Goal: Register for event/course

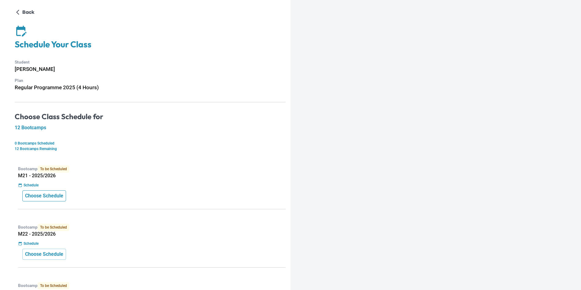
click at [45, 194] on p "Choose Schedule" at bounding box center [44, 195] width 38 height 7
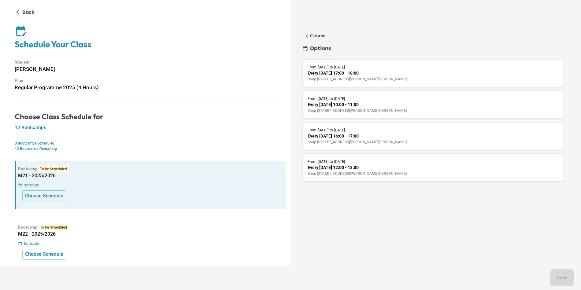
click at [351, 74] on p "Every [DATE] 17:00 - 18:00" at bounding box center [433, 73] width 250 height 6
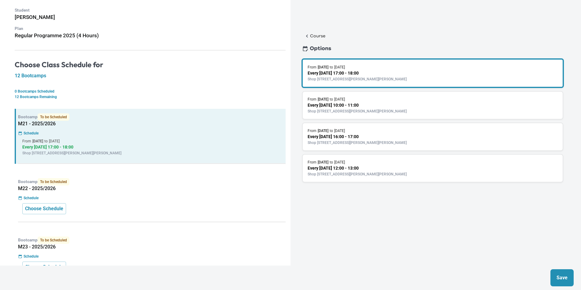
scroll to position [60, 0]
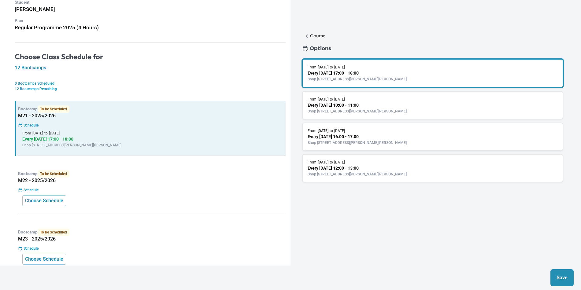
click at [561, 274] on p "Save" at bounding box center [561, 277] width 11 height 7
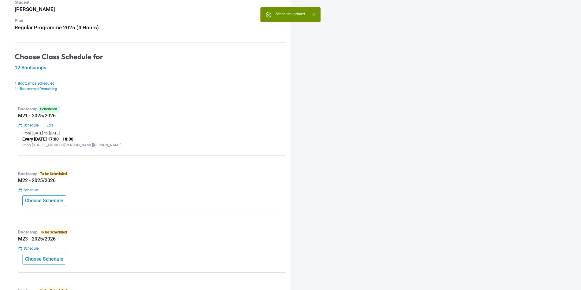
click at [47, 204] on p "Choose Schedule" at bounding box center [44, 200] width 38 height 7
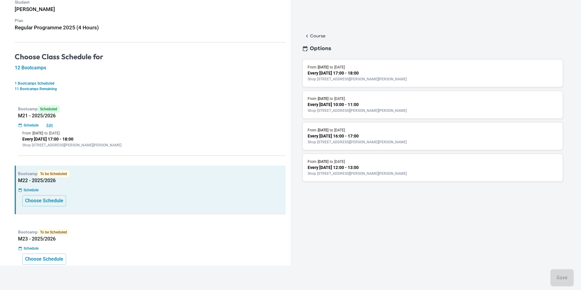
click at [376, 77] on p "Shop [STREET_ADDRESS][PERSON_NAME][PERSON_NAME]" at bounding box center [433, 79] width 250 height 6
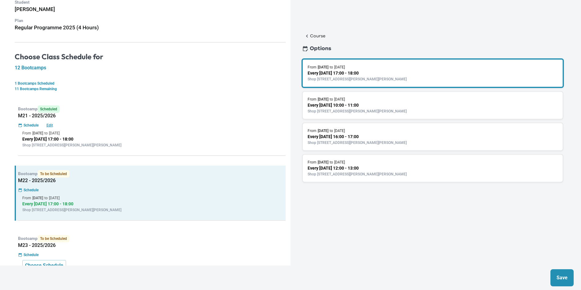
click at [562, 274] on button "Save" at bounding box center [561, 277] width 23 height 17
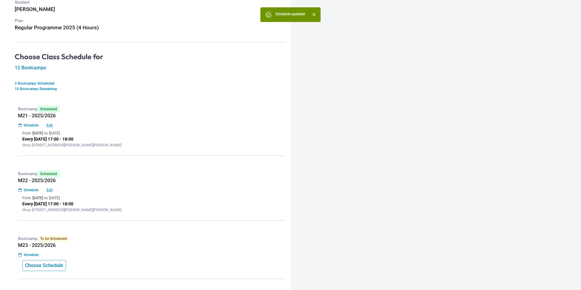
click at [46, 263] on p "Choose Schedule" at bounding box center [44, 265] width 38 height 7
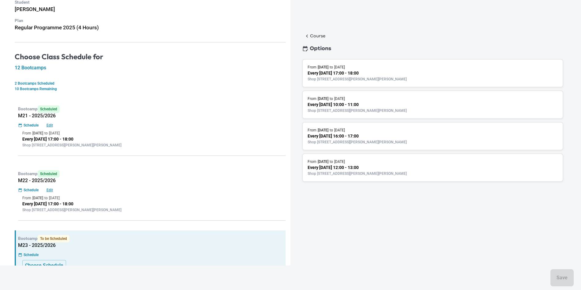
click at [376, 68] on div "From [DATE] to [DATE]" at bounding box center [433, 67] width 250 height 6
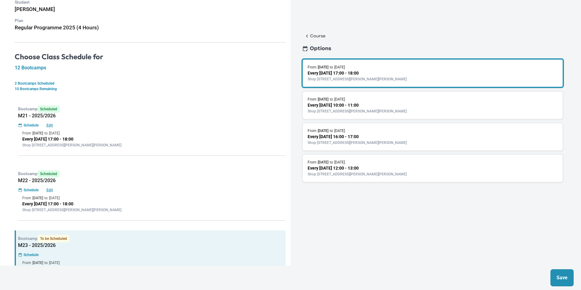
click at [556, 272] on button "Save" at bounding box center [561, 277] width 23 height 17
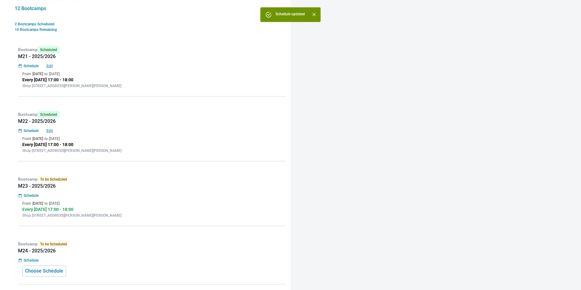
scroll to position [133, 0]
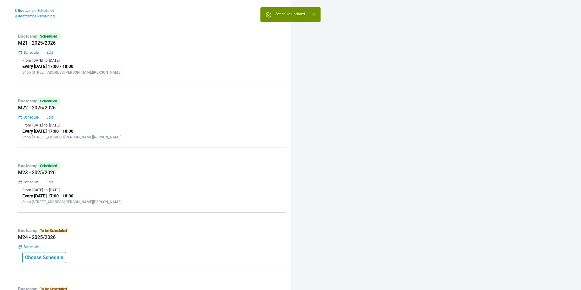
click at [51, 257] on p "Choose Schedule" at bounding box center [44, 257] width 38 height 7
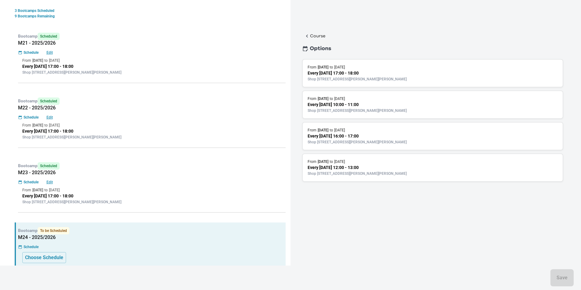
click at [381, 81] on p "Shop [STREET_ADDRESS][PERSON_NAME][PERSON_NAME]" at bounding box center [433, 79] width 250 height 6
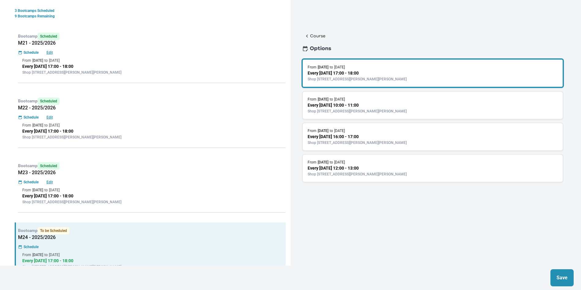
click at [566, 281] on p "Save" at bounding box center [561, 277] width 11 height 7
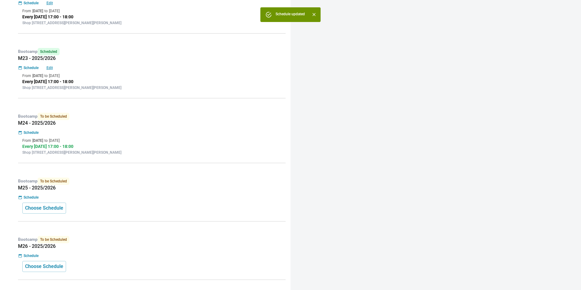
scroll to position [277, 0]
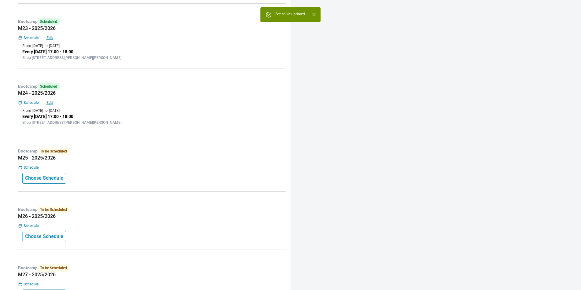
click at [63, 180] on p "Choose Schedule" at bounding box center [44, 178] width 38 height 7
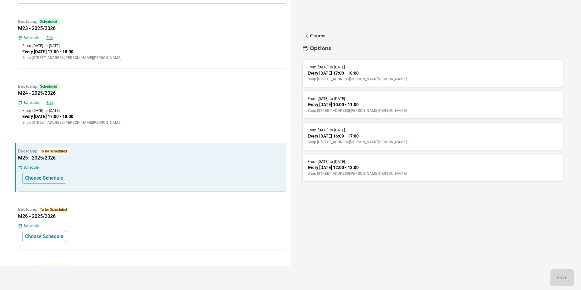
click at [371, 78] on p "Shop [STREET_ADDRESS][PERSON_NAME][PERSON_NAME]" at bounding box center [433, 79] width 250 height 6
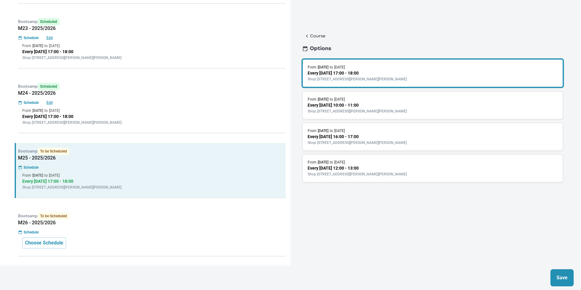
click at [566, 278] on p "Save" at bounding box center [561, 277] width 11 height 7
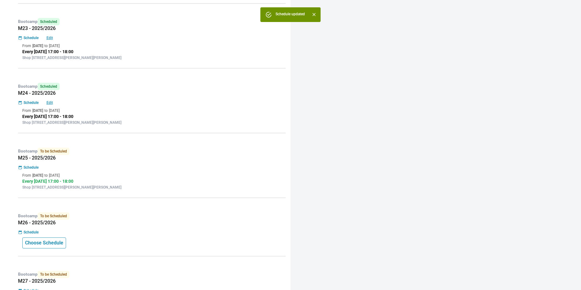
click at [40, 243] on p "Choose Schedule" at bounding box center [44, 242] width 38 height 7
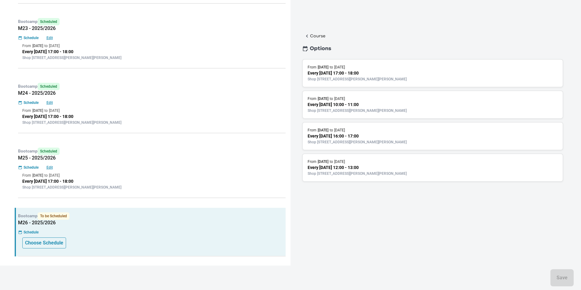
click at [45, 246] on p "Choose Schedule" at bounding box center [44, 242] width 38 height 7
click at [461, 76] on p "Every [DATE] 17:00 - 18:00" at bounding box center [433, 73] width 250 height 6
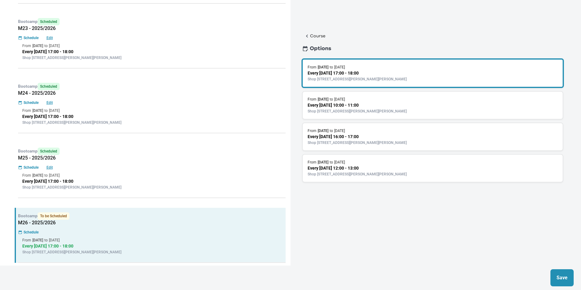
click at [566, 274] on p "Save" at bounding box center [561, 277] width 11 height 7
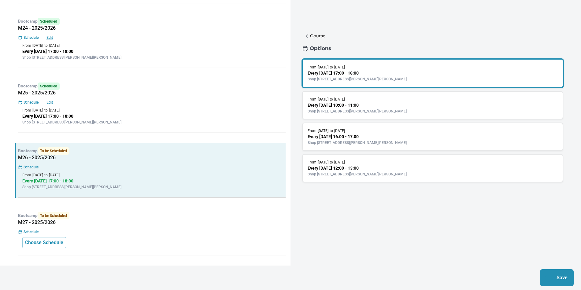
scroll to position [412, 0]
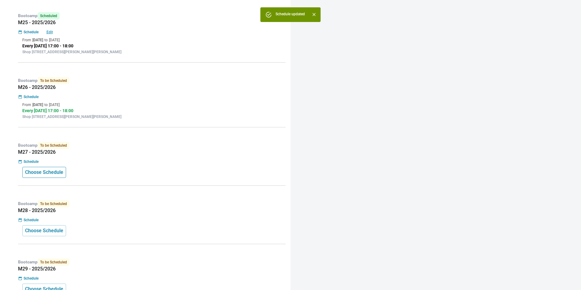
click at [54, 173] on p "Choose Schedule" at bounding box center [44, 172] width 38 height 7
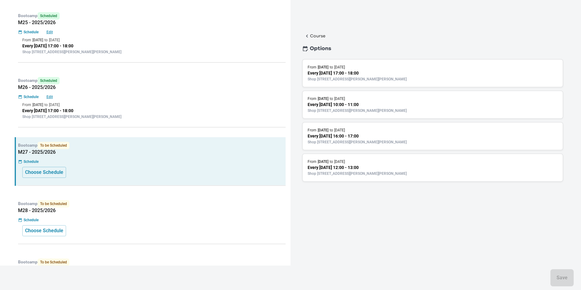
click at [409, 76] on p "Shop [STREET_ADDRESS][PERSON_NAME][PERSON_NAME]" at bounding box center [433, 79] width 250 height 6
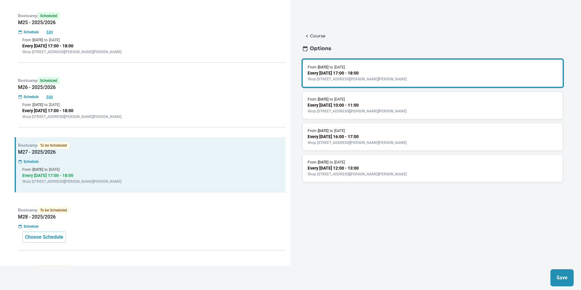
click at [571, 281] on button "Save" at bounding box center [561, 277] width 23 height 17
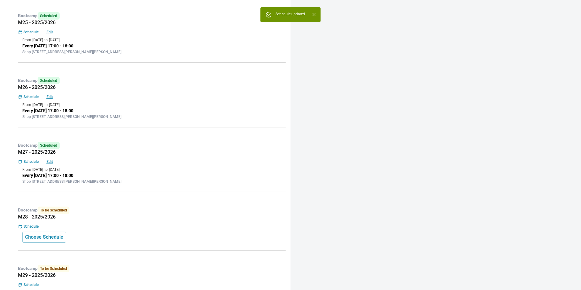
scroll to position [468, 0]
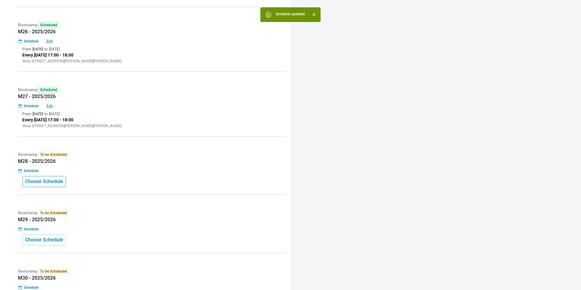
click at [53, 183] on p "Choose Schedule" at bounding box center [44, 181] width 38 height 7
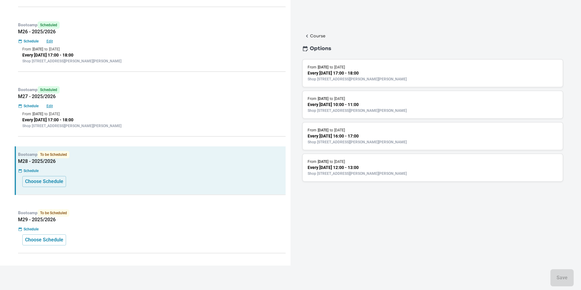
click at [409, 77] on p "Shop [STREET_ADDRESS][PERSON_NAME][PERSON_NAME]" at bounding box center [433, 79] width 250 height 6
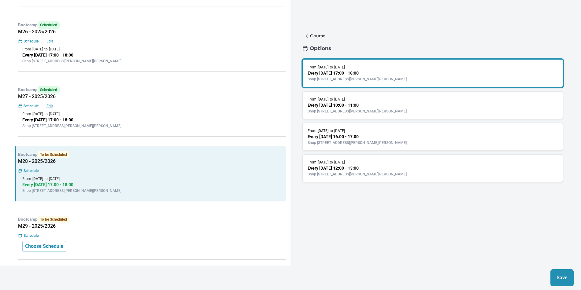
scroll to position [635, 0]
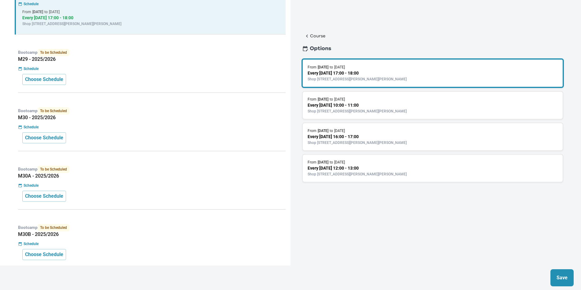
click at [566, 275] on p "Save" at bounding box center [561, 277] width 11 height 7
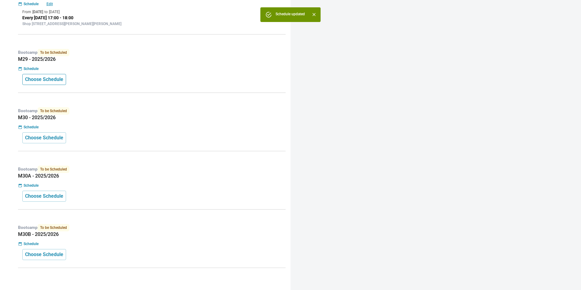
click at [53, 81] on p "Choose Schedule" at bounding box center [44, 79] width 38 height 7
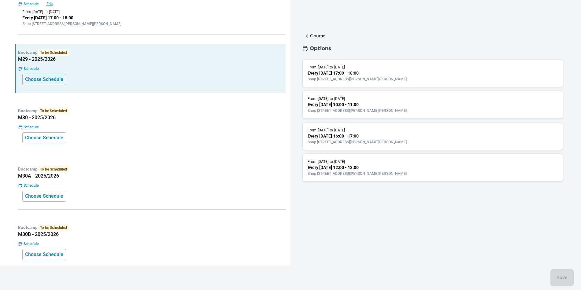
click at [394, 78] on p "Shop [STREET_ADDRESS][PERSON_NAME][PERSON_NAME]" at bounding box center [433, 79] width 250 height 6
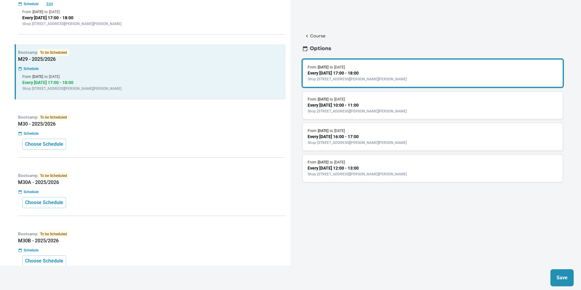
click at [552, 280] on button "Save" at bounding box center [561, 277] width 23 height 17
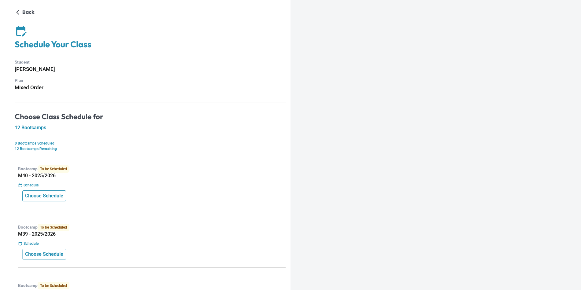
click at [61, 198] on p "Choose Schedule" at bounding box center [44, 195] width 38 height 7
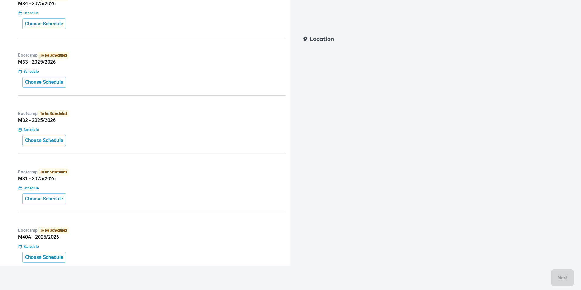
scroll to position [582, 0]
click at [49, 132] on div "Bootcamp To be Scheduled M31 - 2025/2026 Schedule Choose Schedule" at bounding box center [150, 128] width 271 height 49
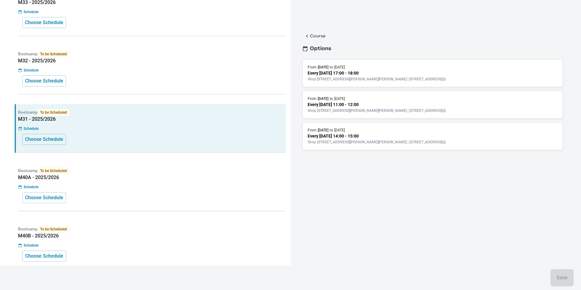
click at [51, 74] on div "Bootcamp To be Scheduled M32 - 2025/2026 Schedule Choose Schedule" at bounding box center [150, 70] width 271 height 49
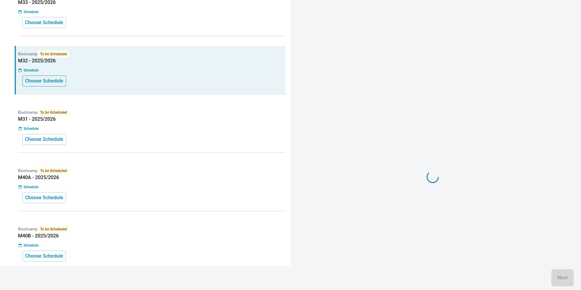
click at [50, 80] on p "Choose Schedule" at bounding box center [44, 80] width 38 height 7
